Goal: Transaction & Acquisition: Purchase product/service

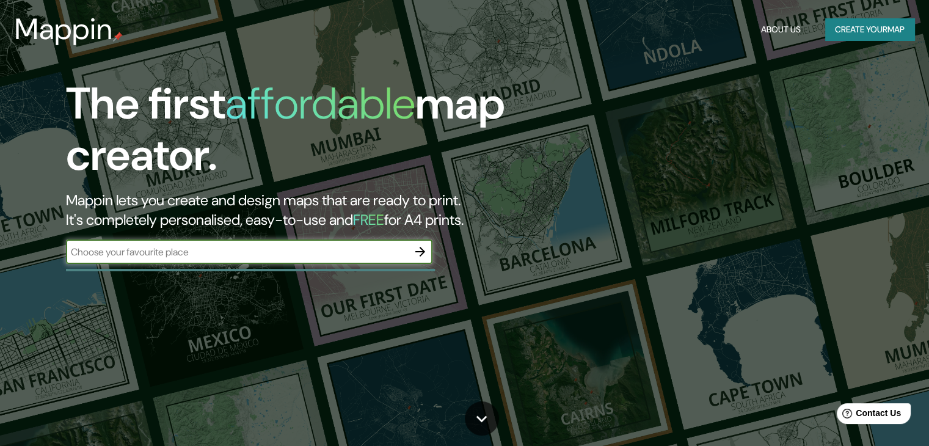
click at [837, 29] on button "Create your map" at bounding box center [870, 29] width 89 height 23
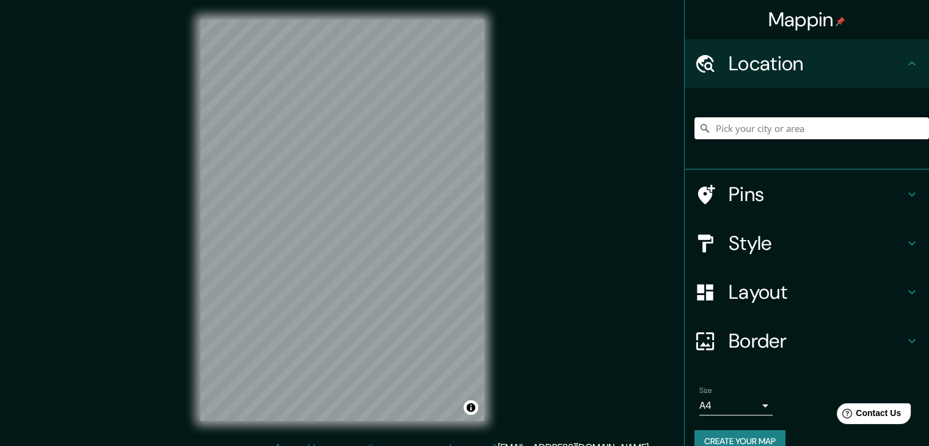
click at [747, 123] on input "Pick your city or area" at bounding box center [812, 128] width 235 height 22
type input "[GEOGRAPHIC_DATA]"
click at [753, 129] on input "[GEOGRAPHIC_DATA]" at bounding box center [812, 128] width 235 height 22
click at [763, 140] on div "[GEOGRAPHIC_DATA]" at bounding box center [812, 128] width 235 height 61
click at [893, 68] on h4 "Location" at bounding box center [817, 63] width 176 height 24
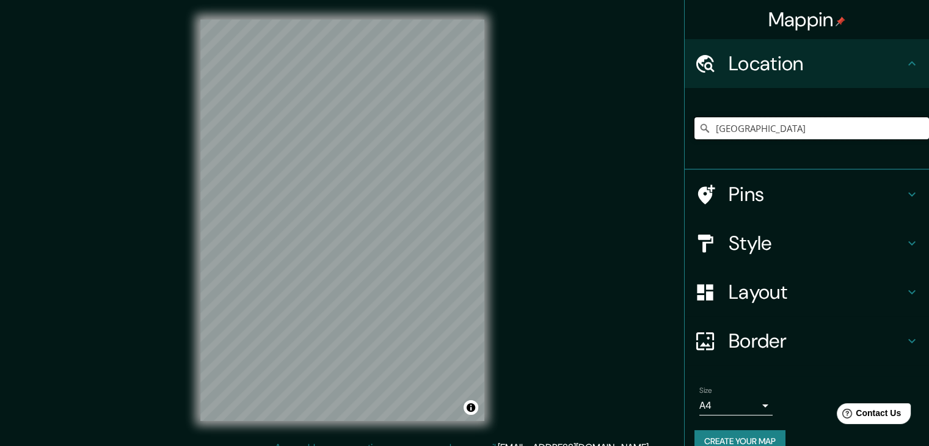
click at [772, 134] on input "[GEOGRAPHIC_DATA]" at bounding box center [812, 128] width 235 height 22
click at [699, 133] on icon at bounding box center [705, 128] width 12 height 12
click at [699, 125] on icon at bounding box center [705, 128] width 12 height 12
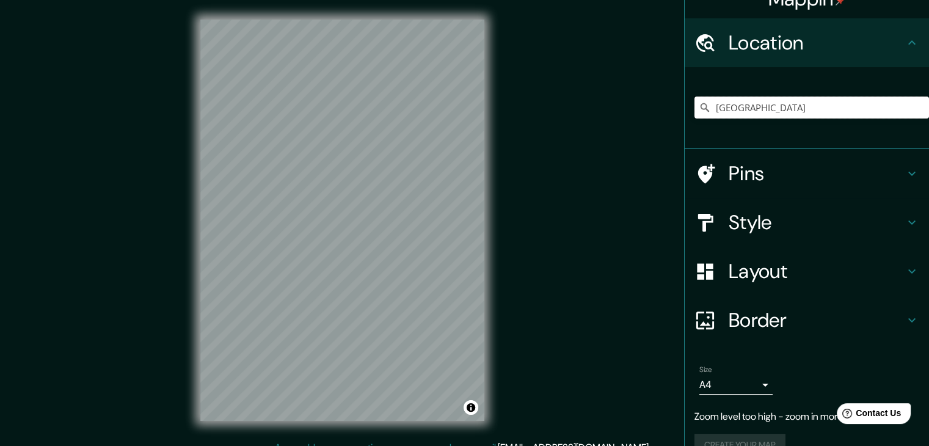
click at [770, 100] on input "[GEOGRAPHIC_DATA]" at bounding box center [812, 108] width 235 height 22
click at [739, 97] on input "[GEOGRAPHIC_DATA]" at bounding box center [812, 108] width 235 height 22
click at [905, 45] on icon at bounding box center [912, 42] width 15 height 15
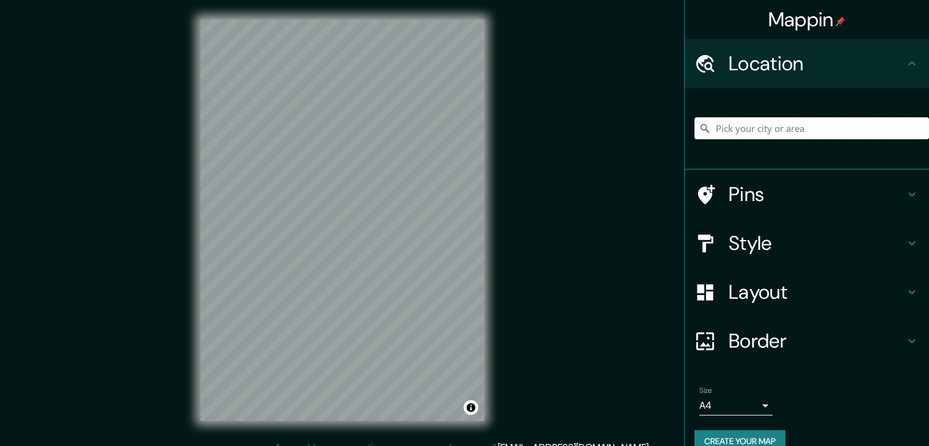
click at [744, 130] on input "Pick your city or area" at bounding box center [812, 128] width 235 height 22
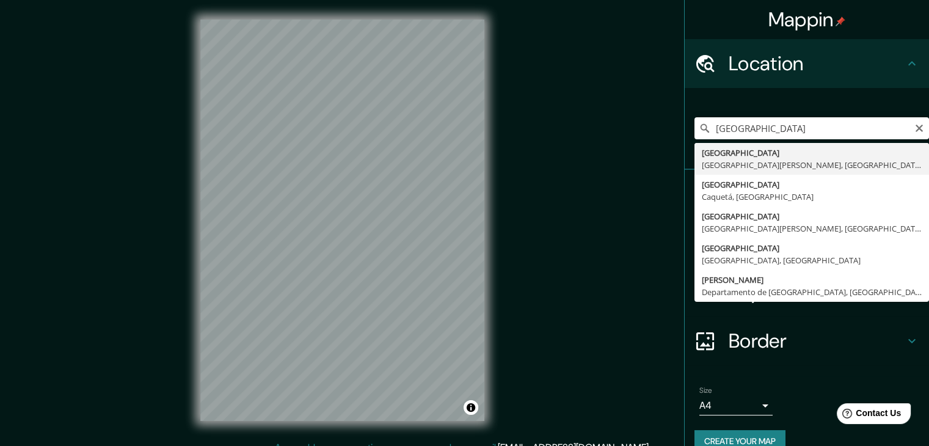
type input "Florencia, Ciudad metropolitana de Florencia, Italia"
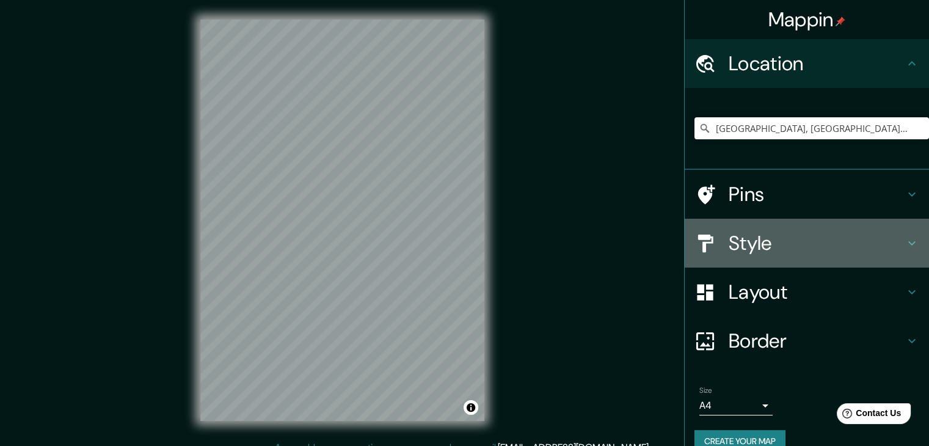
click at [905, 244] on icon at bounding box center [912, 243] width 15 height 15
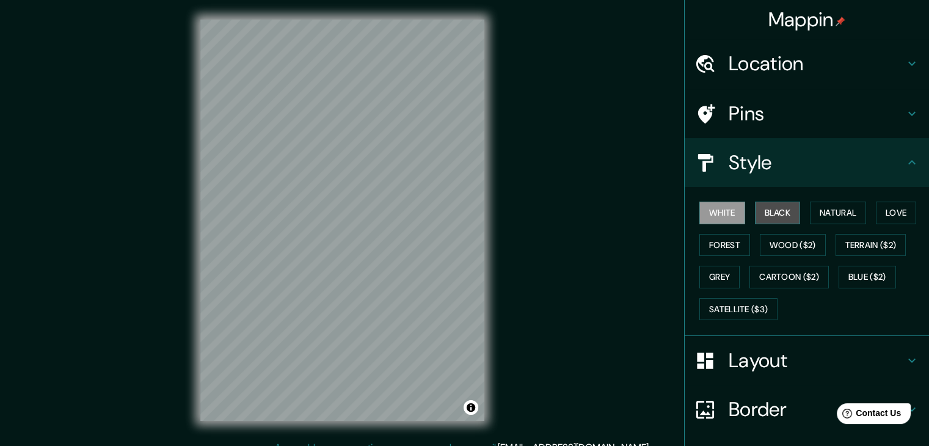
click at [769, 213] on button "Black" at bounding box center [778, 213] width 46 height 23
click at [724, 211] on button "White" at bounding box center [723, 213] width 46 height 23
click at [721, 246] on button "Forest" at bounding box center [725, 245] width 51 height 23
click at [716, 211] on button "White" at bounding box center [723, 213] width 46 height 23
click at [632, 211] on div "Mappin Location Florencia, Ciudad metropolitana de Florencia, Italia Pins Style…" at bounding box center [464, 230] width 929 height 460
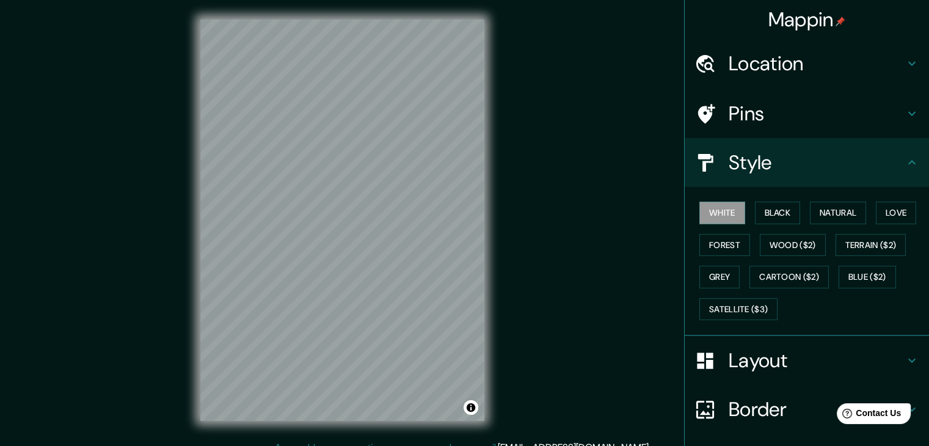
click at [905, 69] on icon at bounding box center [912, 63] width 15 height 15
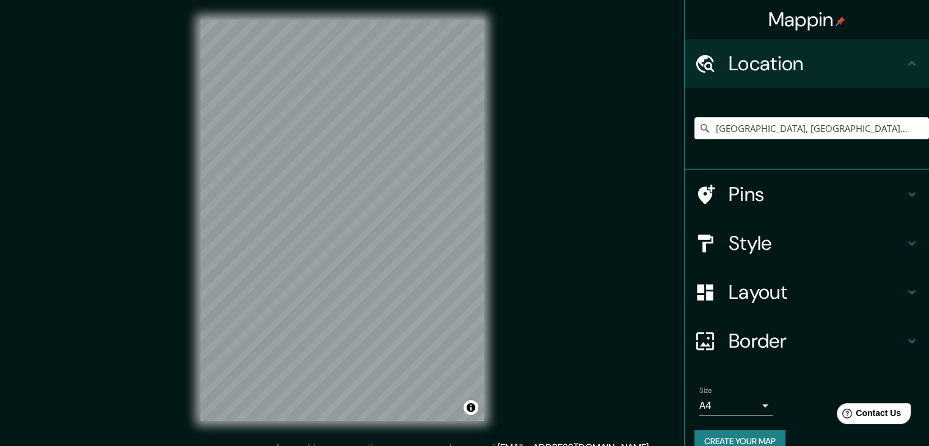
click at [587, 203] on div "Mappin Location Florencia, Ciudad metropolitana de Florencia, Italia Pins Style…" at bounding box center [464, 230] width 929 height 460
click at [733, 129] on input "Florencia, Ciudad metropolitana de Florencia, Italia" at bounding box center [812, 128] width 235 height 22
drag, startPoint x: 708, startPoint y: 130, endPoint x: 938, endPoint y: 146, distance: 230.3
click at [929, 146] on html "Mappin Location Florencia, Ciudad metropolitana de Florencia, Italia Pins Style…" at bounding box center [464, 223] width 929 height 446
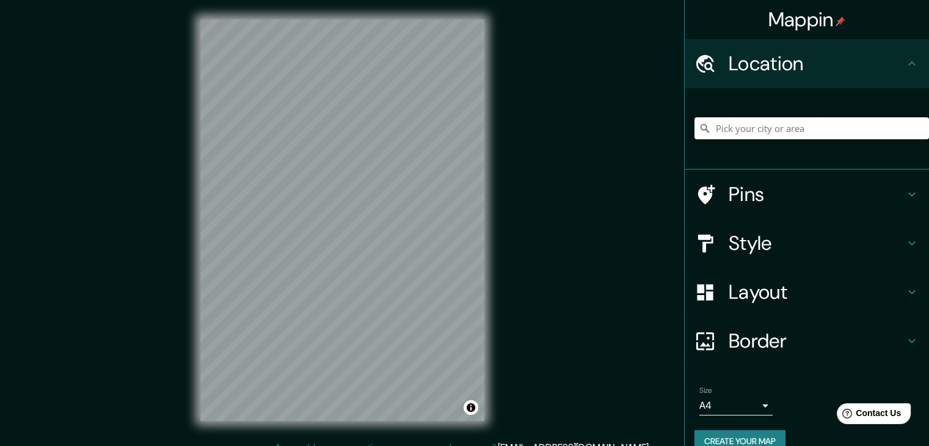
scroll to position [0, 0]
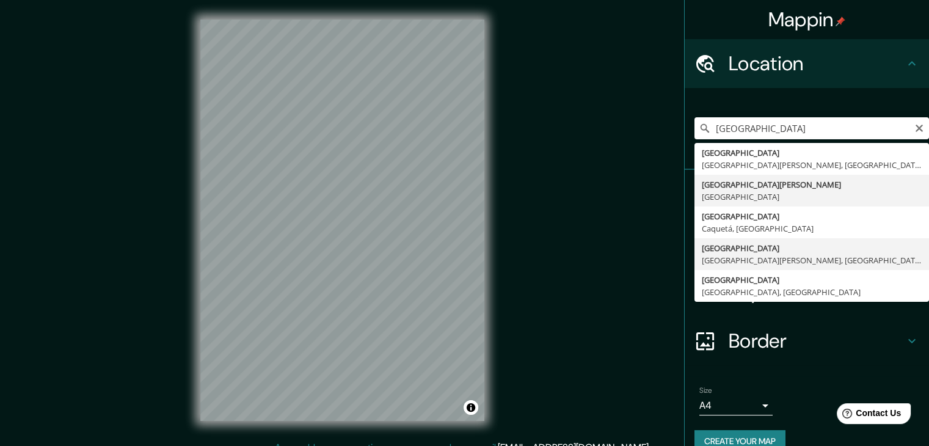
type input "Ciudad metropolitana de Florencia, Italia"
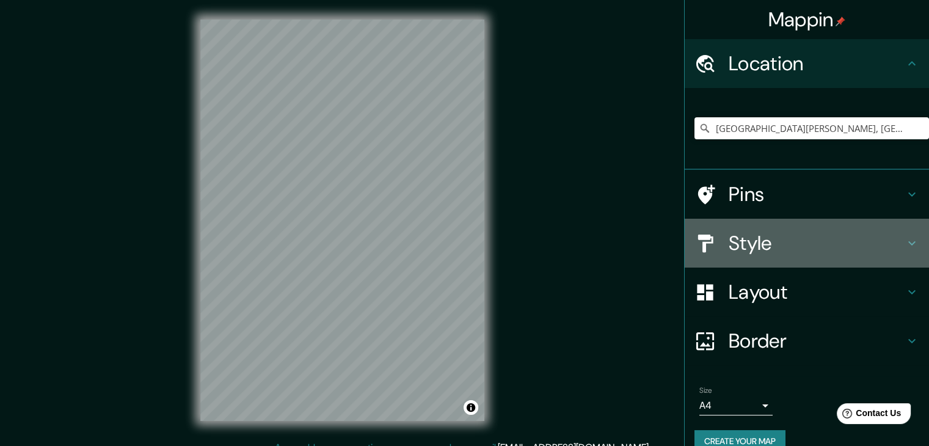
click at [826, 235] on h4 "Style" at bounding box center [817, 243] width 176 height 24
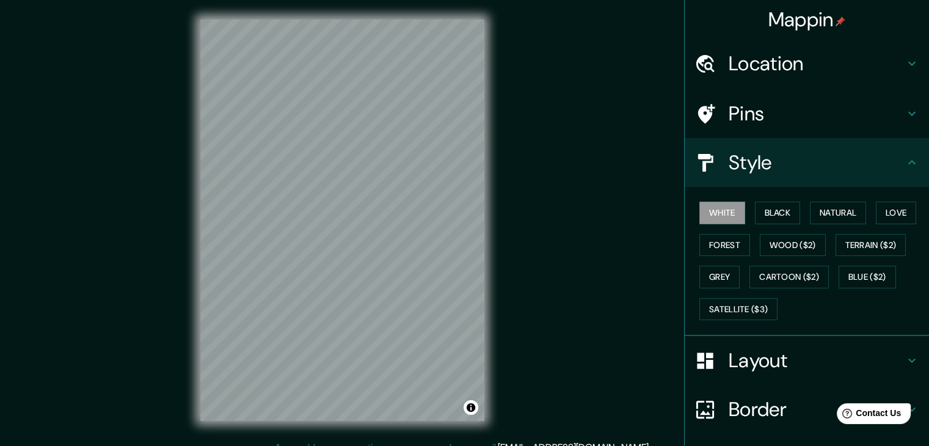
click at [905, 359] on icon at bounding box center [912, 360] width 15 height 15
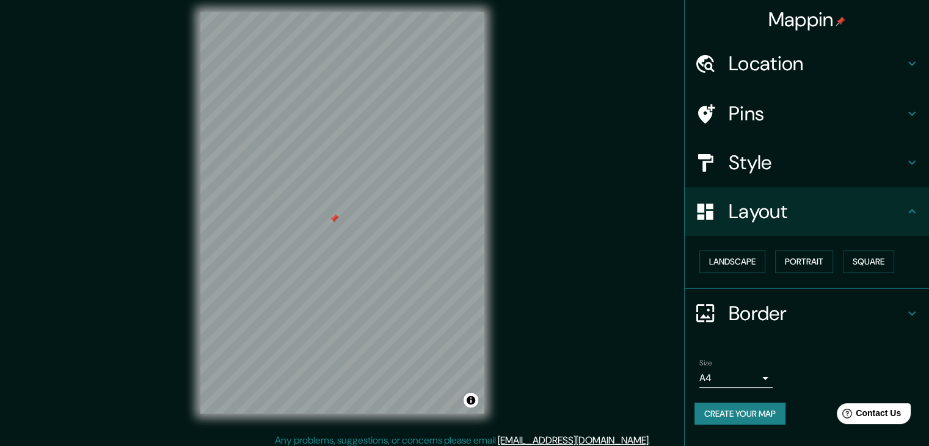
scroll to position [14, 0]
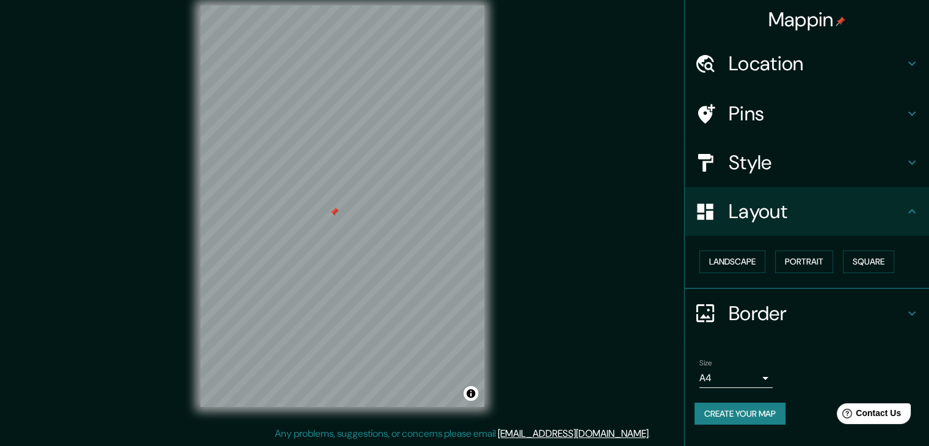
click at [772, 381] on div "Size A4 single" at bounding box center [807, 373] width 225 height 39
click at [764, 378] on body "Mappin Location Ciudad metropolitana de Florencia, Italia Pins Style Layout Lan…" at bounding box center [464, 209] width 929 height 446
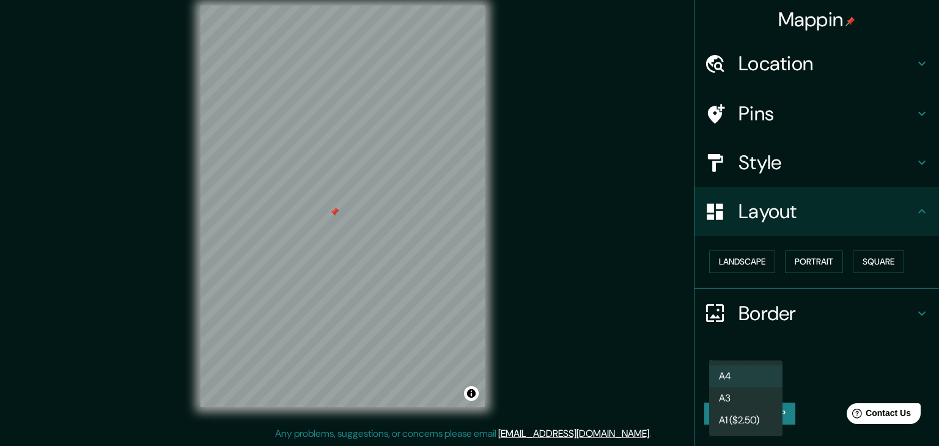
click at [738, 401] on li "A3" at bounding box center [745, 398] width 73 height 22
click at [763, 378] on body "Mappin Location Ciudad metropolitana de Florencia, Italia Pins Style Layout Lan…" at bounding box center [469, 209] width 939 height 446
click at [733, 374] on li "A4" at bounding box center [745, 376] width 73 height 22
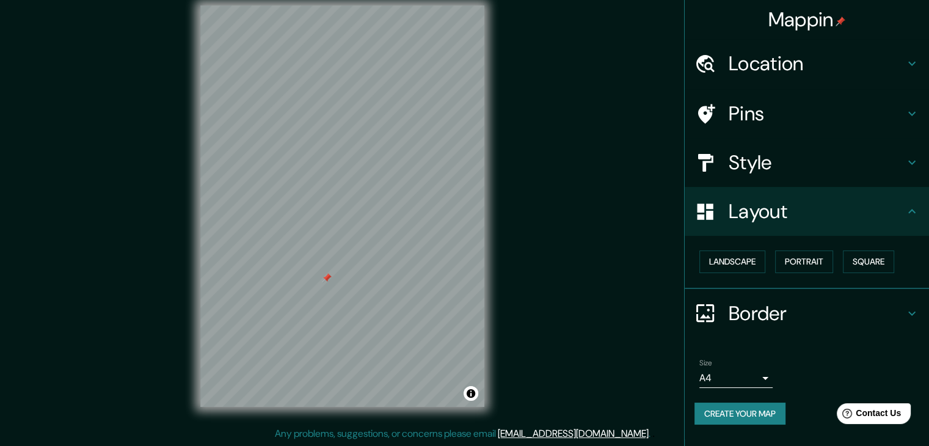
click at [328, 282] on div at bounding box center [327, 278] width 10 height 10
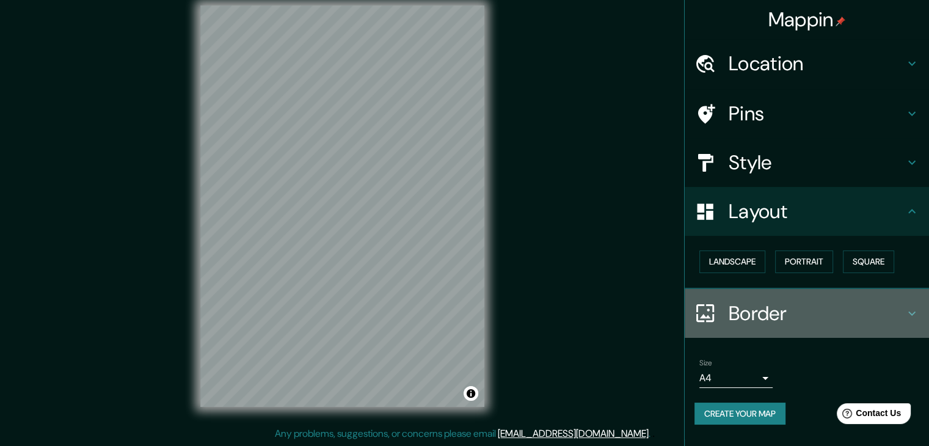
click at [712, 323] on div "Border" at bounding box center [807, 313] width 244 height 49
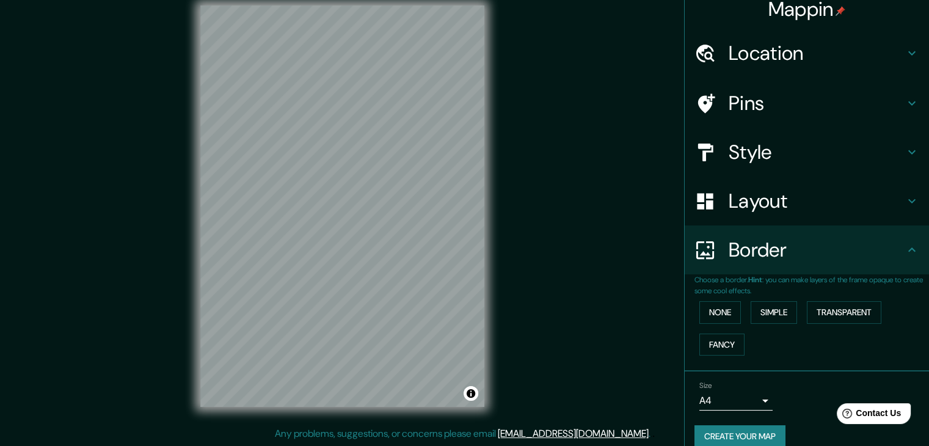
scroll to position [26, 0]
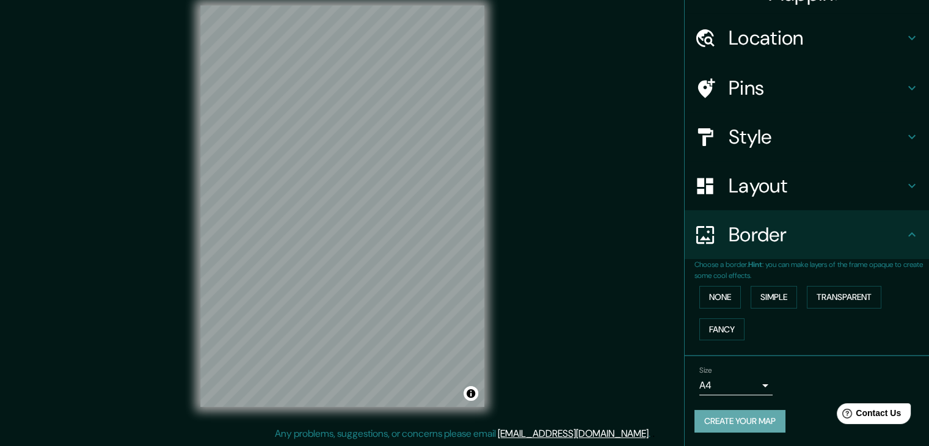
click at [753, 423] on button "Create your map" at bounding box center [740, 421] width 91 height 23
